Goal: Check status: Check status

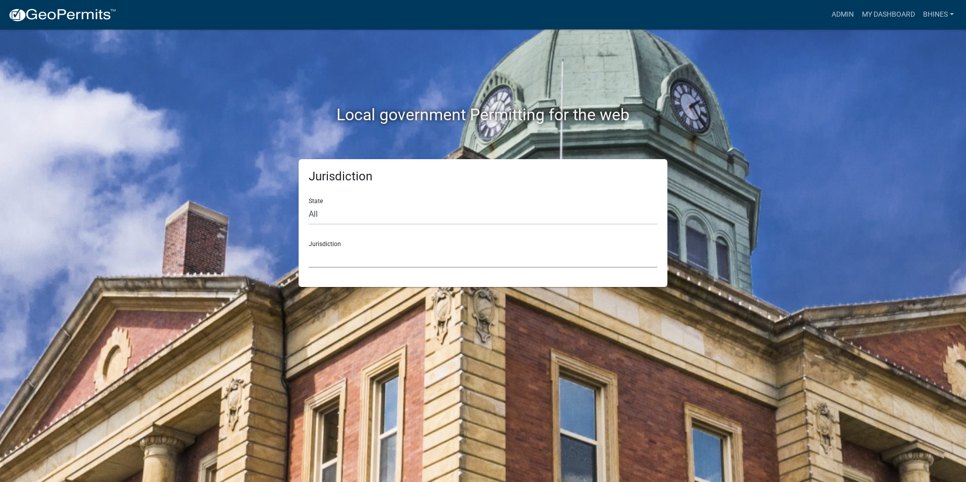
click at [343, 254] on select "[GEOGRAPHIC_DATA], [US_STATE] [GEOGRAPHIC_DATA], [US_STATE][PERSON_NAME][GEOGRA…" at bounding box center [483, 257] width 349 height 21
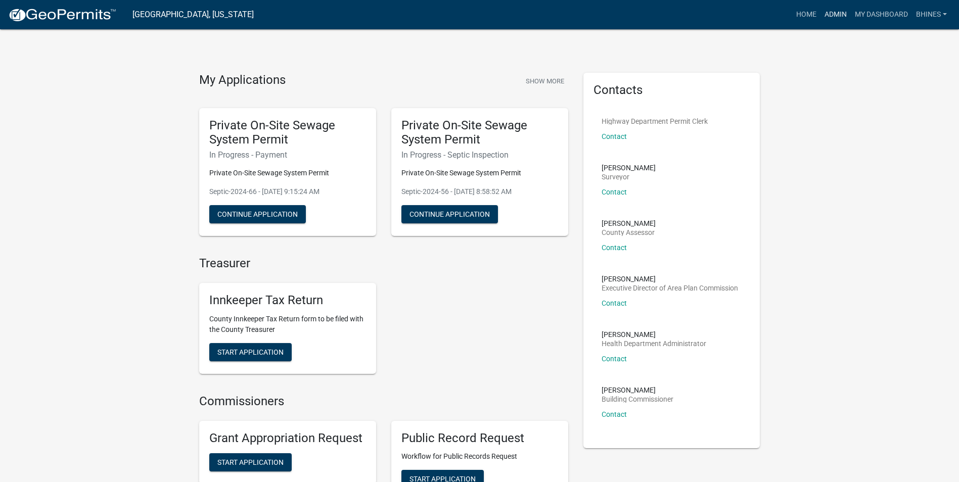
click at [829, 20] on link "Admin" at bounding box center [835, 14] width 30 height 19
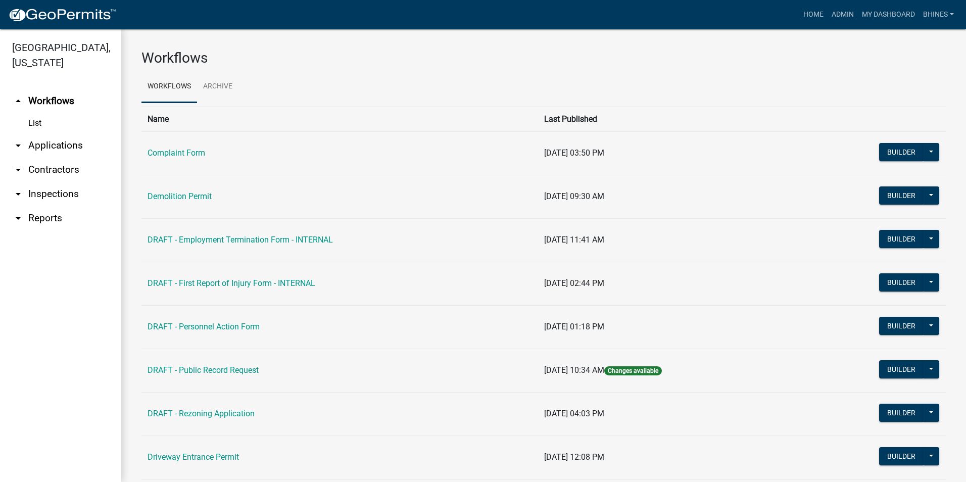
click at [56, 151] on link "arrow_drop_down Applications" at bounding box center [60, 145] width 121 height 24
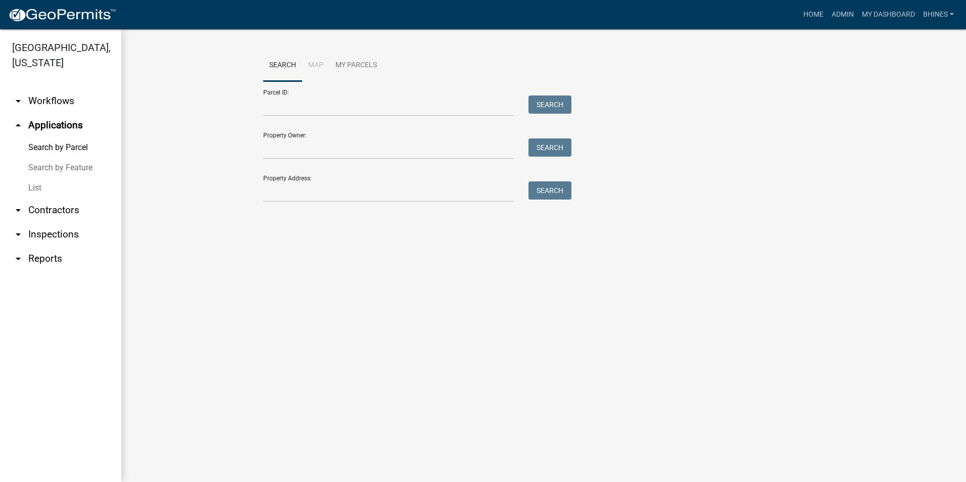
click at [30, 182] on link "List" at bounding box center [60, 188] width 121 height 20
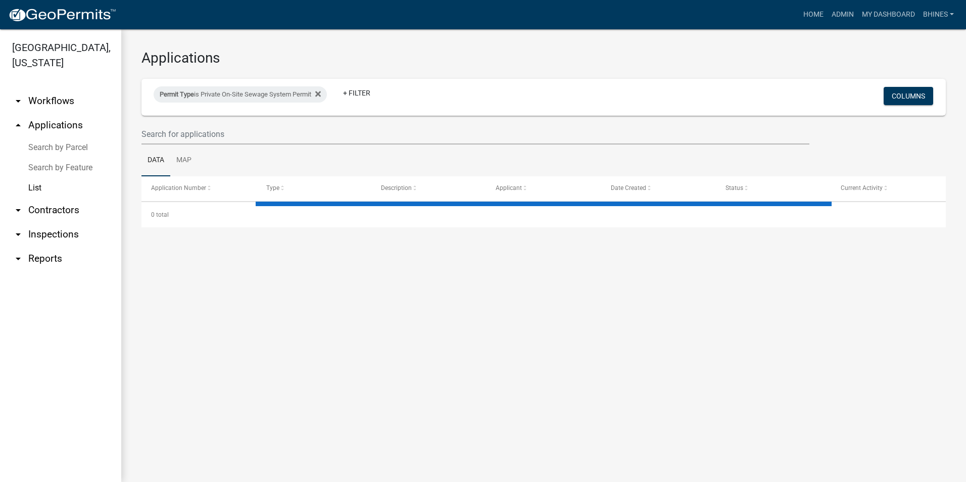
select select "3: 100"
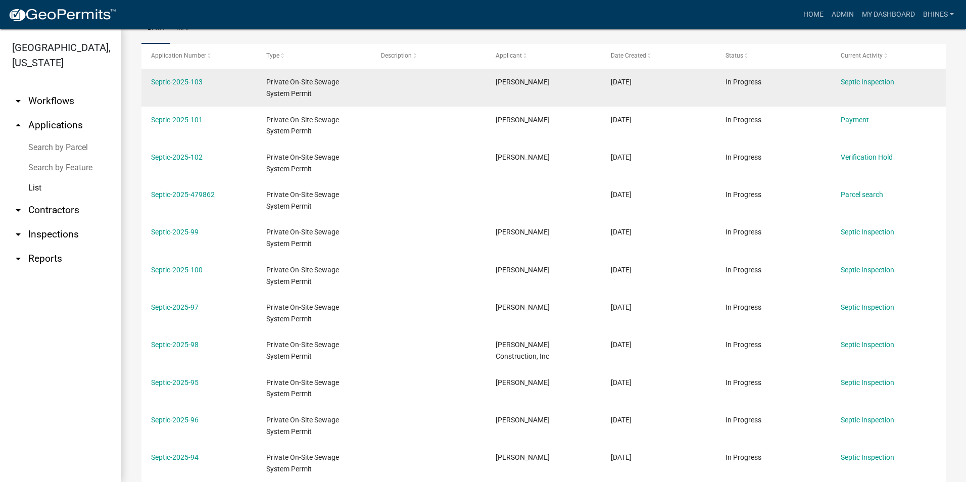
scroll to position [51, 0]
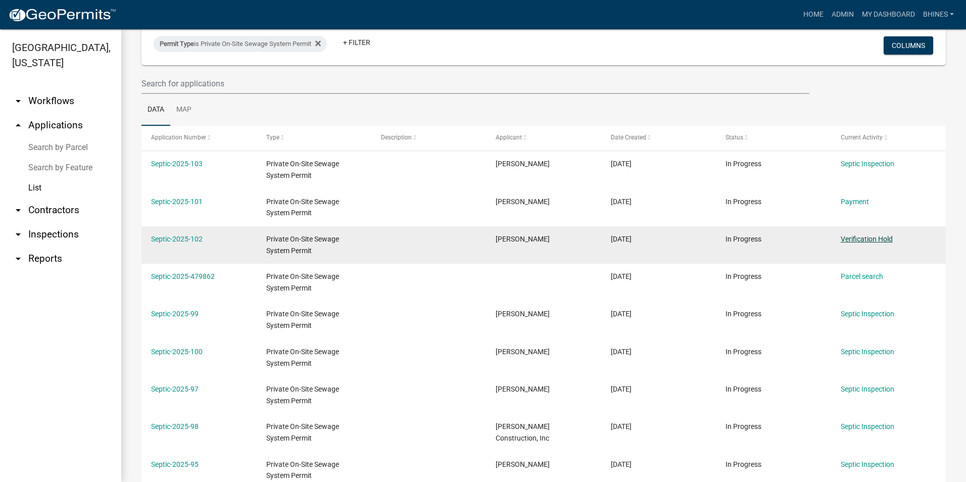
click at [860, 242] on link "Verification Hold" at bounding box center [867, 239] width 52 height 8
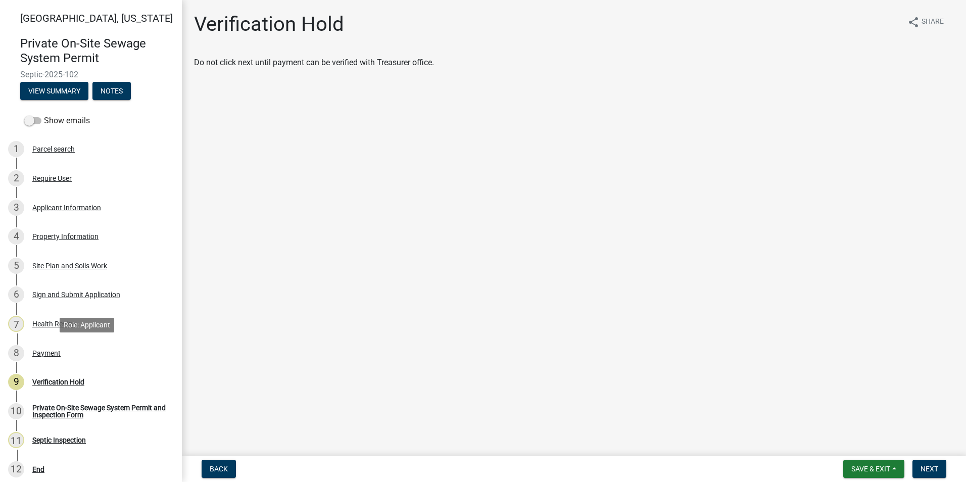
click at [60, 355] on div "8 Payment" at bounding box center [87, 353] width 158 height 16
click at [41, 354] on div "Payment" at bounding box center [46, 353] width 28 height 7
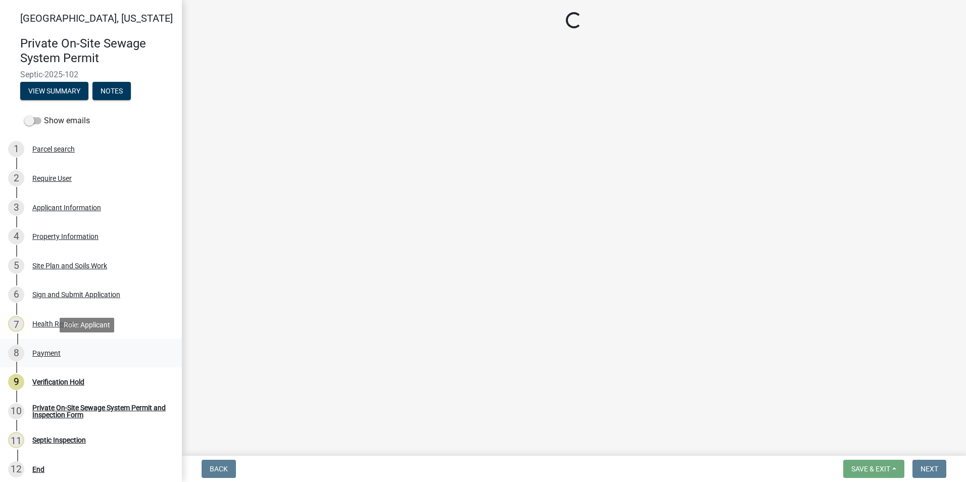
click at [61, 352] on div "8 Payment" at bounding box center [87, 353] width 158 height 16
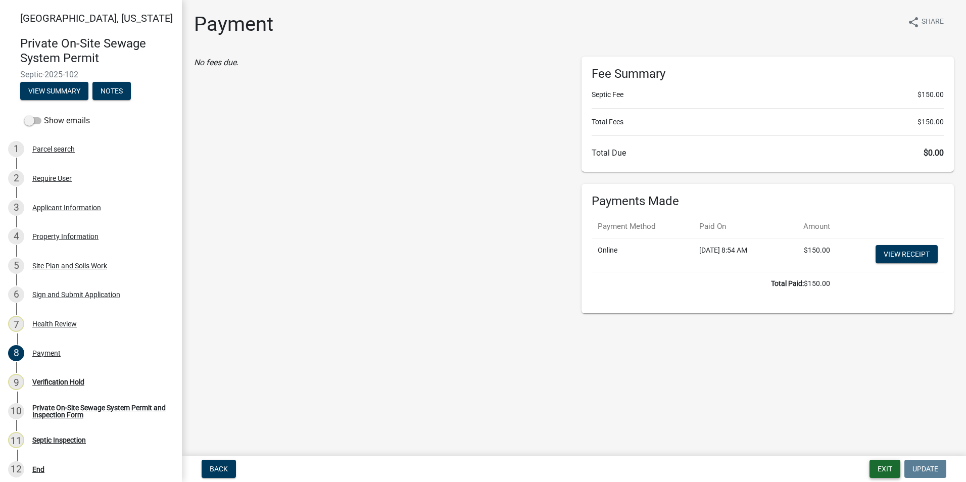
click at [896, 468] on button "Exit" at bounding box center [885, 469] width 31 height 18
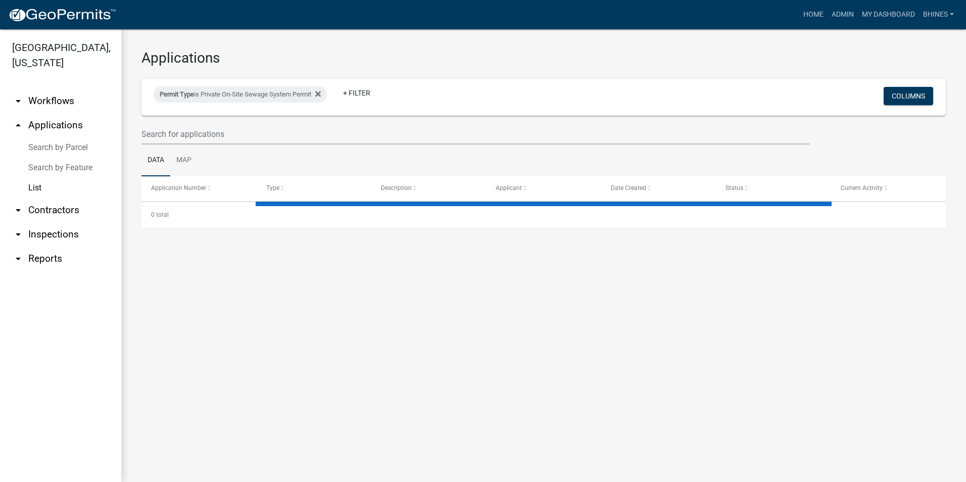
select select "3: 100"
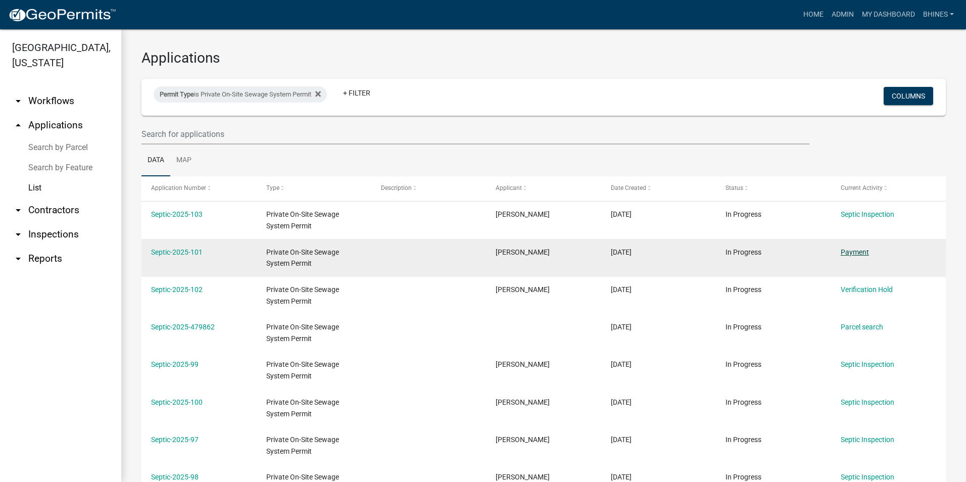
click at [860, 250] on link "Payment" at bounding box center [855, 252] width 28 height 8
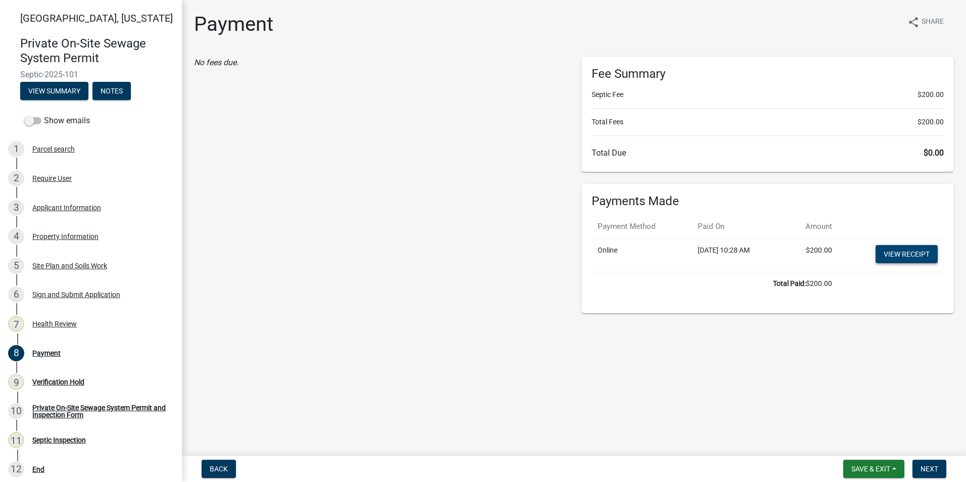
click at [919, 252] on link "View receipt" at bounding box center [907, 254] width 62 height 18
click at [923, 466] on span "Next" at bounding box center [930, 469] width 18 height 8
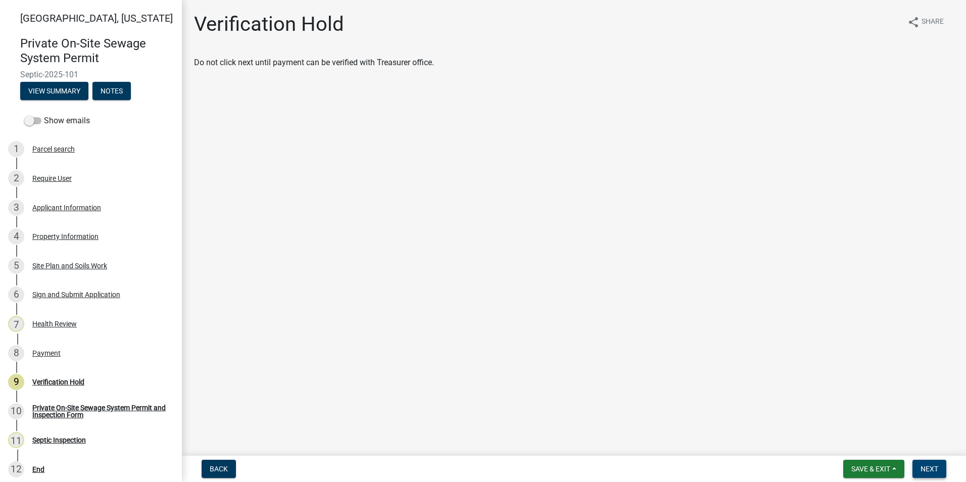
click at [928, 470] on span "Next" at bounding box center [930, 469] width 18 height 8
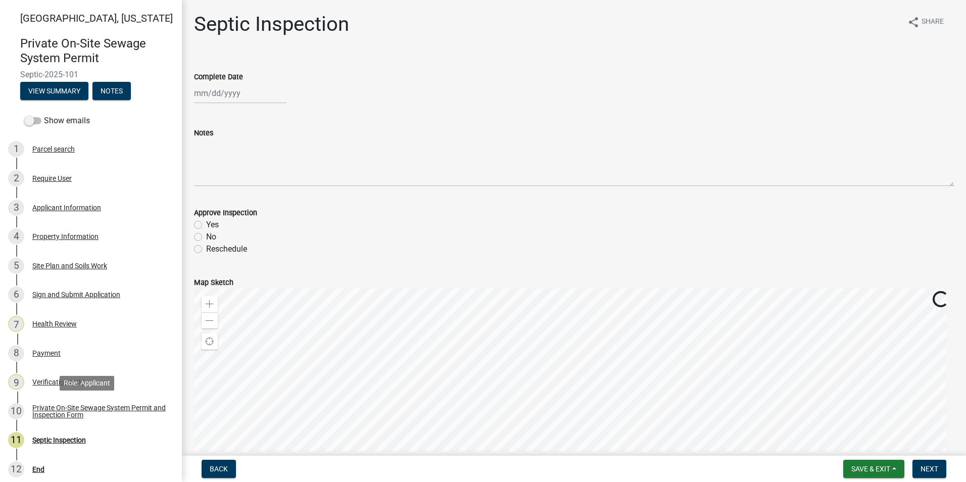
click at [140, 407] on div "Private On-Site Sewage System Permit and Inspection Form" at bounding box center [98, 411] width 133 height 14
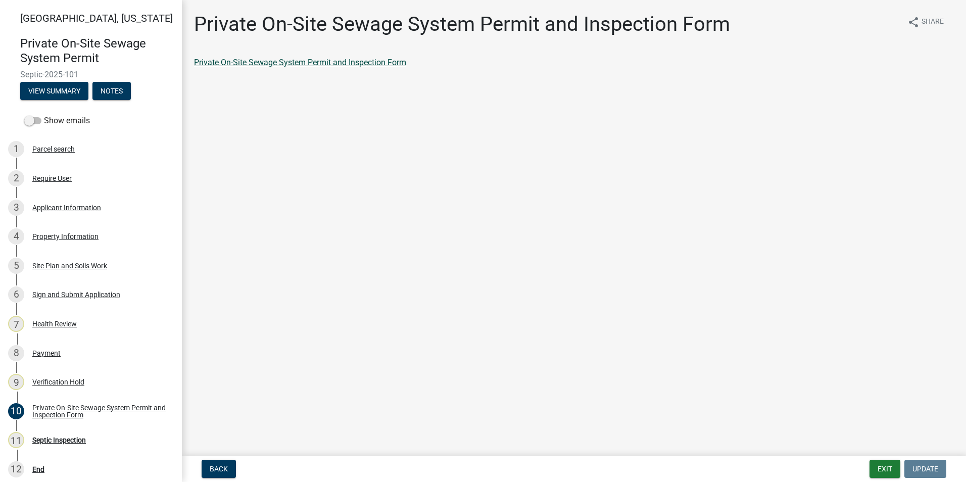
click at [311, 63] on link "Private On-Site Sewage System Permit and Inspection Form" at bounding box center [300, 63] width 212 height 10
